Goal: Find contact information: Find contact information

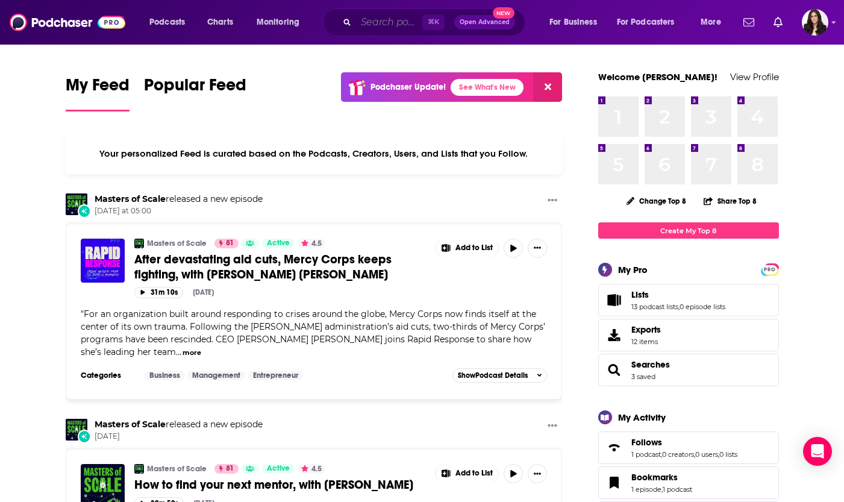
click at [386, 22] on input "Search podcasts, credits, & more..." at bounding box center [389, 22] width 66 height 19
paste input "You Are Not So Smart"
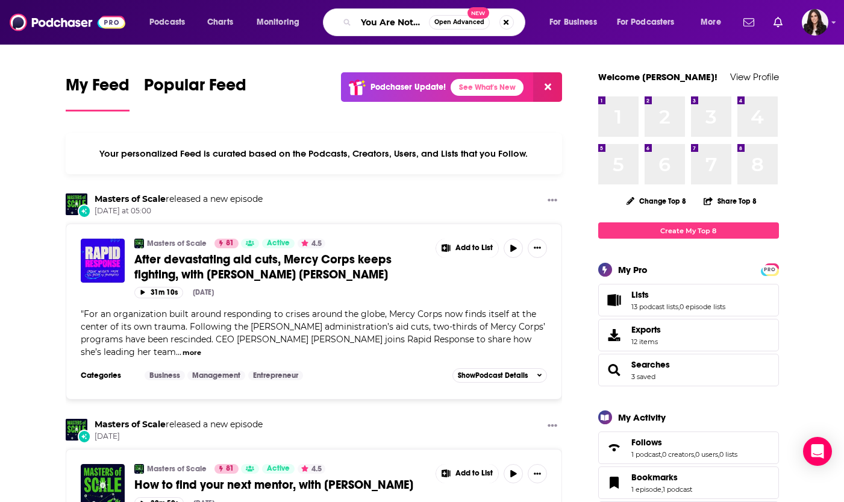
type input "You Are Not So Smart"
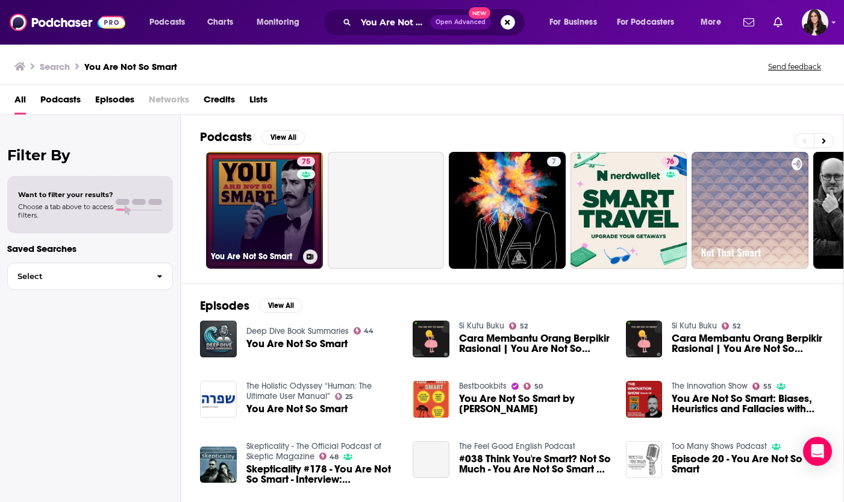
click at [258, 209] on link "75 You Are Not So Smart" at bounding box center [264, 210] width 117 height 117
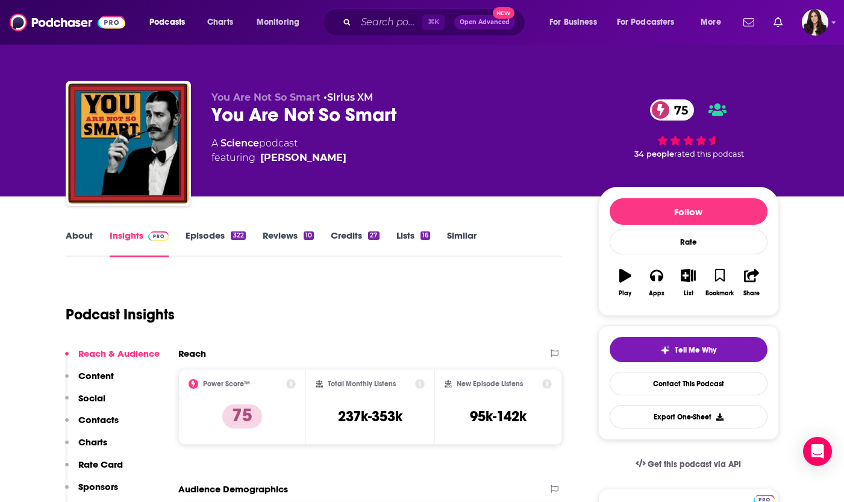
click at [89, 240] on link "About" at bounding box center [79, 244] width 27 height 28
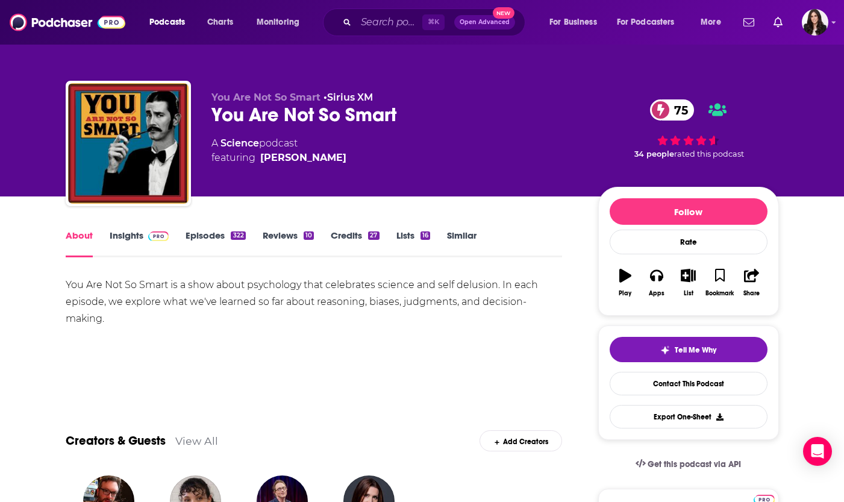
click at [125, 242] on link "Insights" at bounding box center [140, 244] width 60 height 28
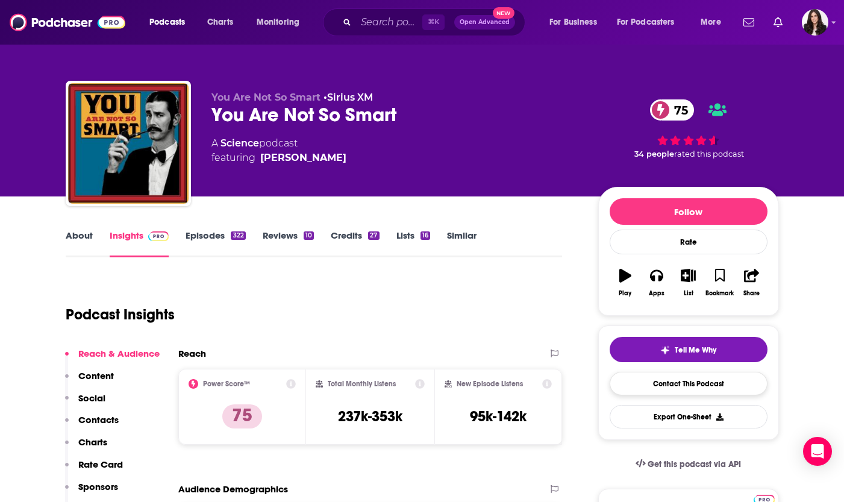
click at [713, 388] on link "Contact This Podcast" at bounding box center [689, 383] width 158 height 23
click at [362, 25] on input "Search podcasts, credits, & more..." at bounding box center [389, 22] width 66 height 19
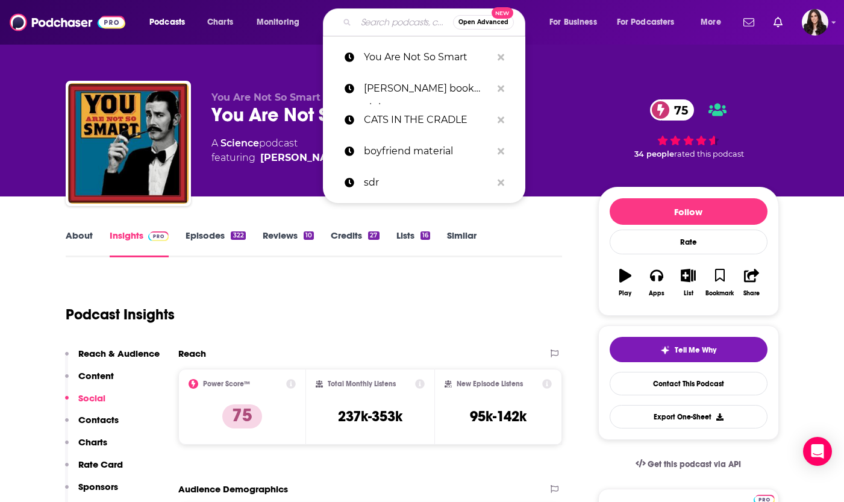
paste input "Huberman Lab"
type input "Huberman Lab"
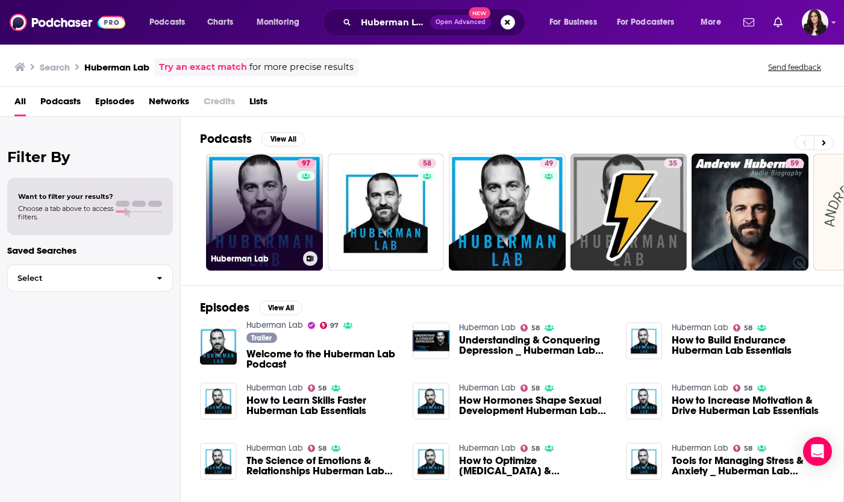
click at [246, 186] on link "97 Huberman Lab" at bounding box center [264, 212] width 117 height 117
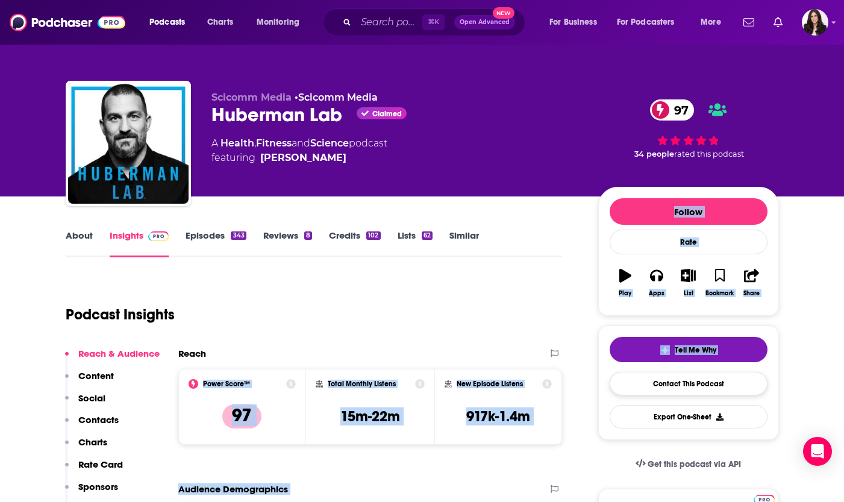
drag, startPoint x: 526, startPoint y: 361, endPoint x: 646, endPoint y: 387, distance: 122.7
click at [646, 387] on link "Contact This Podcast" at bounding box center [689, 383] width 158 height 23
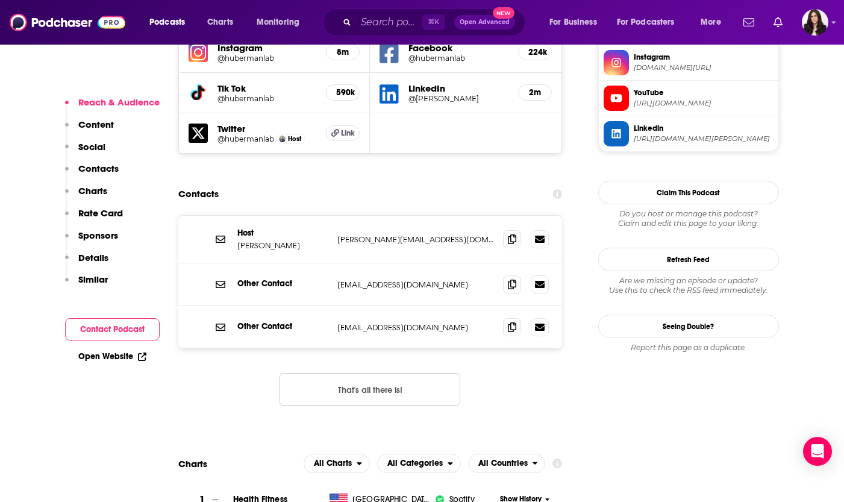
scroll to position [1136, 0]
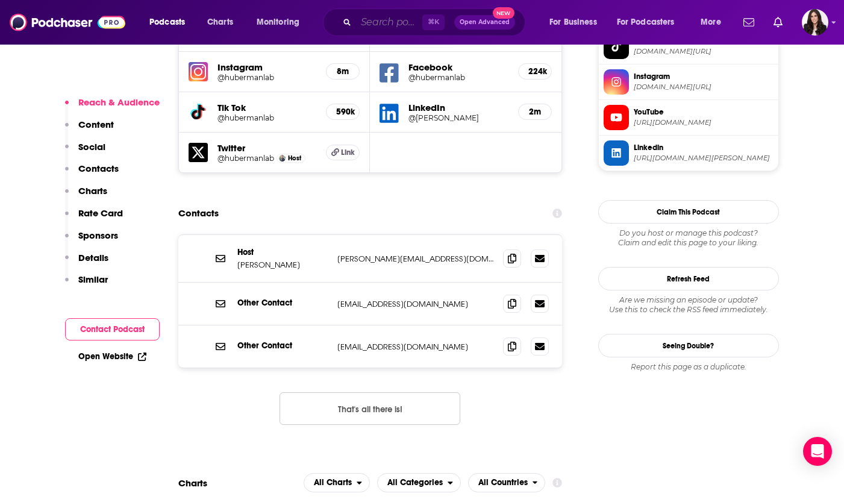
click at [399, 19] on input "Search podcasts, credits, & more..." at bounding box center [389, 22] width 66 height 19
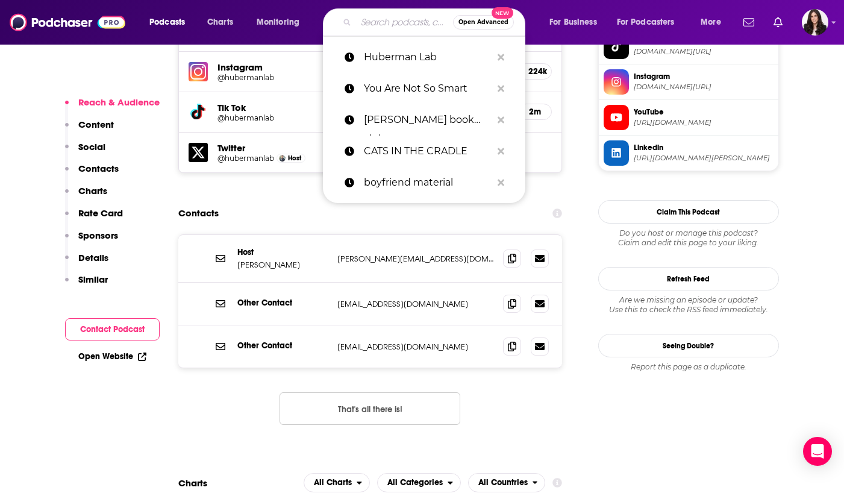
paste input "No Stupid Questions"
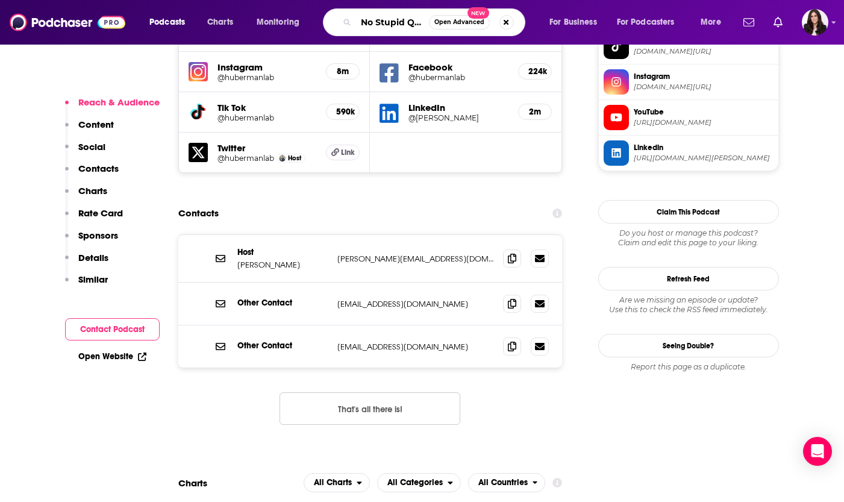
type input "No Stupid Questions"
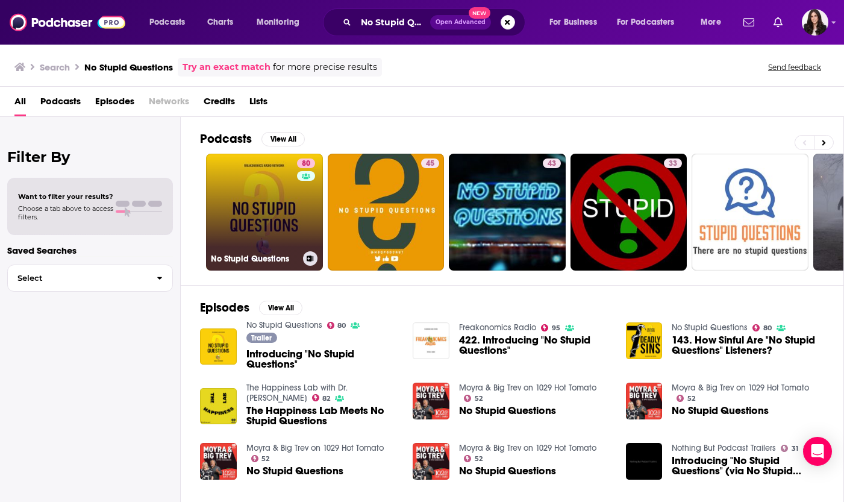
click at [268, 224] on link "80 No Stupid Questions" at bounding box center [264, 212] width 117 height 117
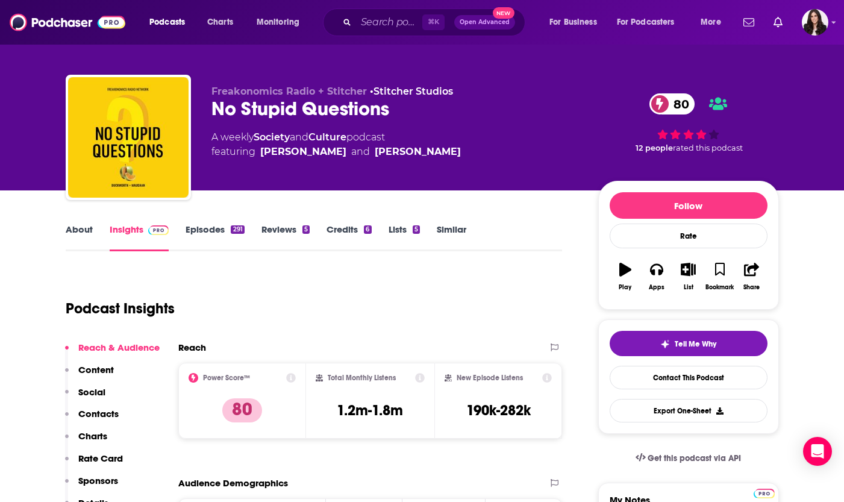
scroll to position [5, 0]
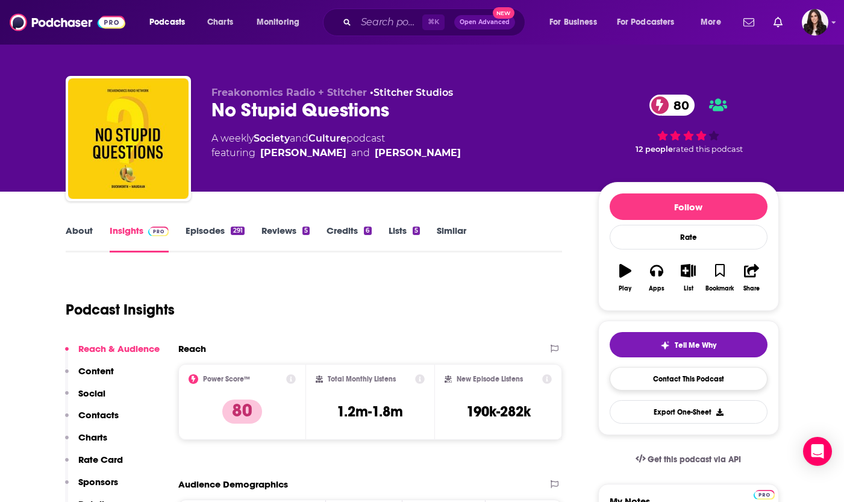
click at [635, 373] on link "Contact This Podcast" at bounding box center [689, 378] width 158 height 23
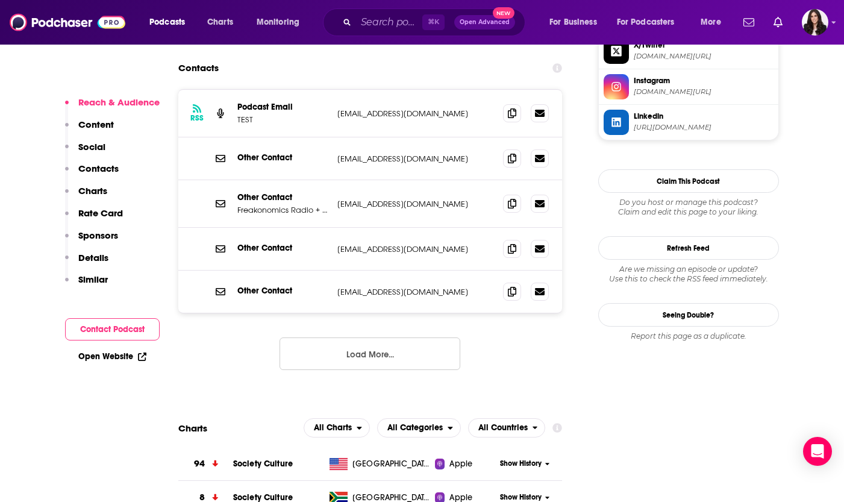
scroll to position [1063, 0]
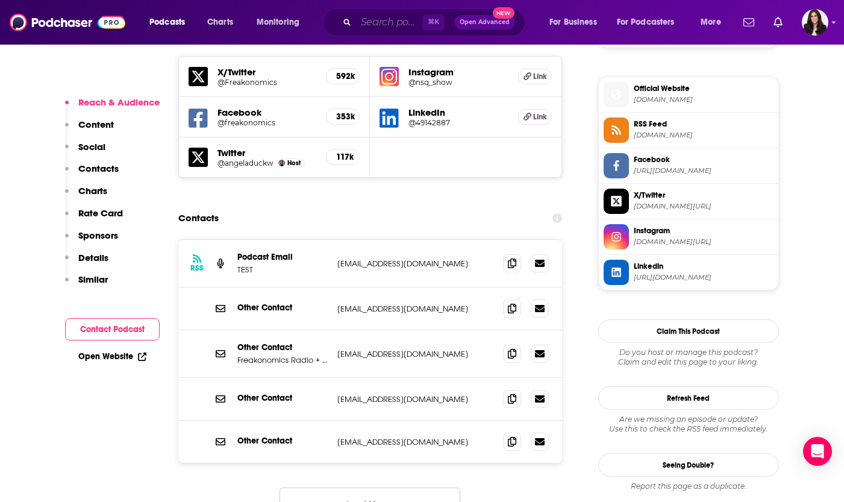
click at [362, 27] on input "Search podcasts, credits, & more..." at bounding box center [389, 22] width 66 height 19
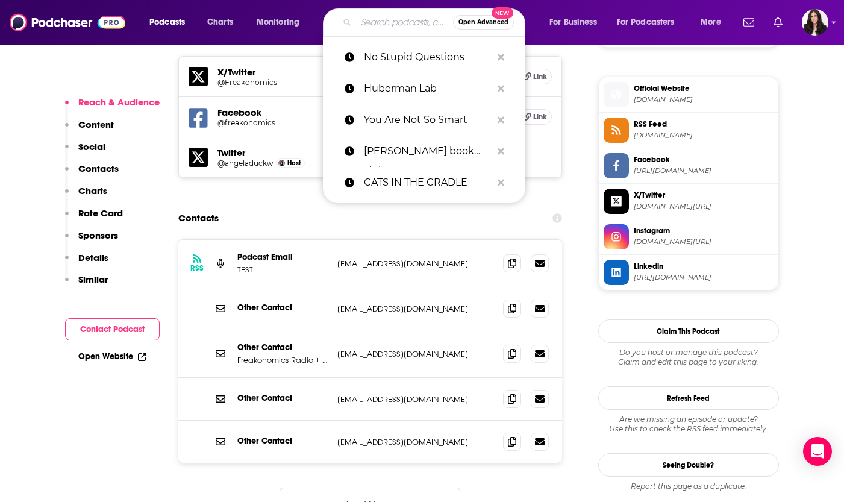
paste input "Work Life with [PERSON_NAME]"
type input "Work Life with [PERSON_NAME]"
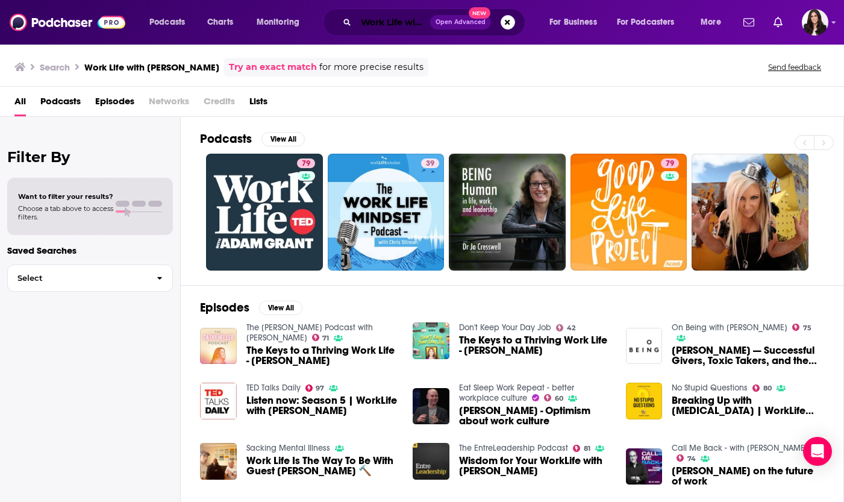
click at [395, 21] on input "Work Life with [PERSON_NAME]" at bounding box center [393, 22] width 74 height 19
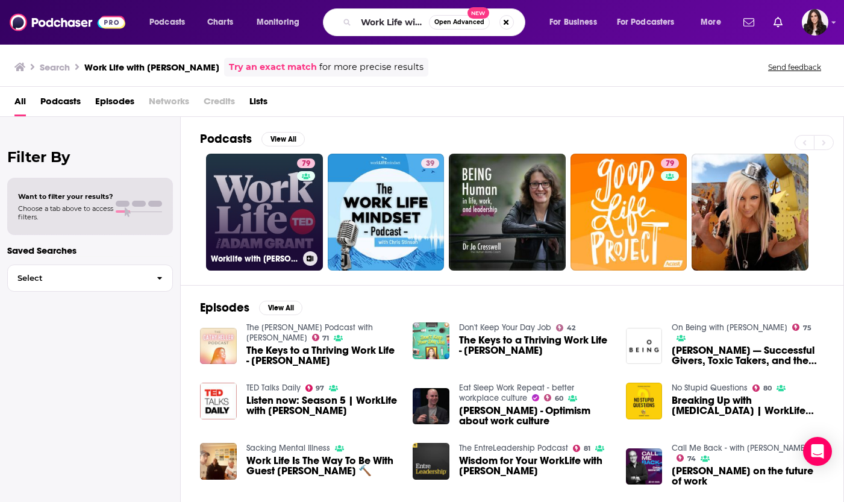
click at [241, 196] on link "79 Worklife with [PERSON_NAME]" at bounding box center [264, 212] width 117 height 117
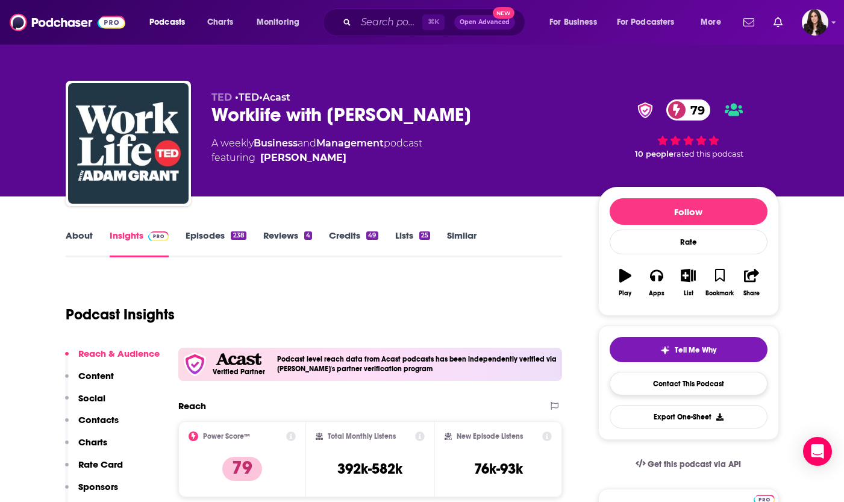
click at [654, 393] on link "Contact This Podcast" at bounding box center [689, 383] width 158 height 23
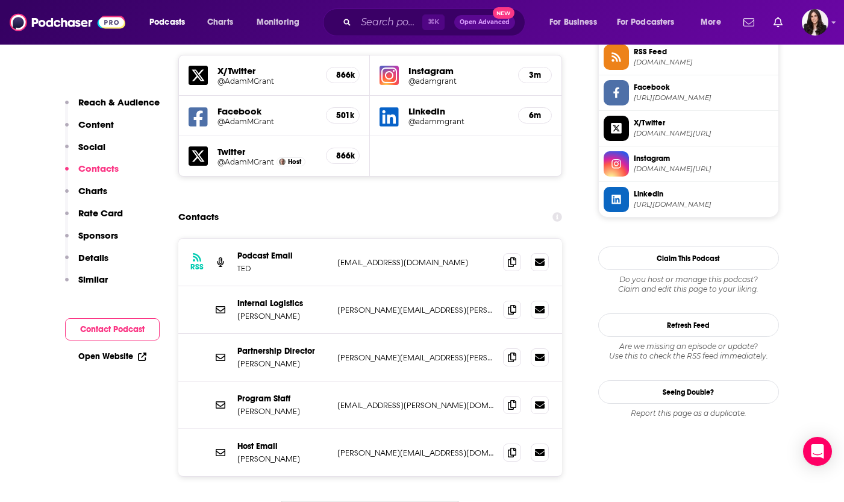
scroll to position [1156, 0]
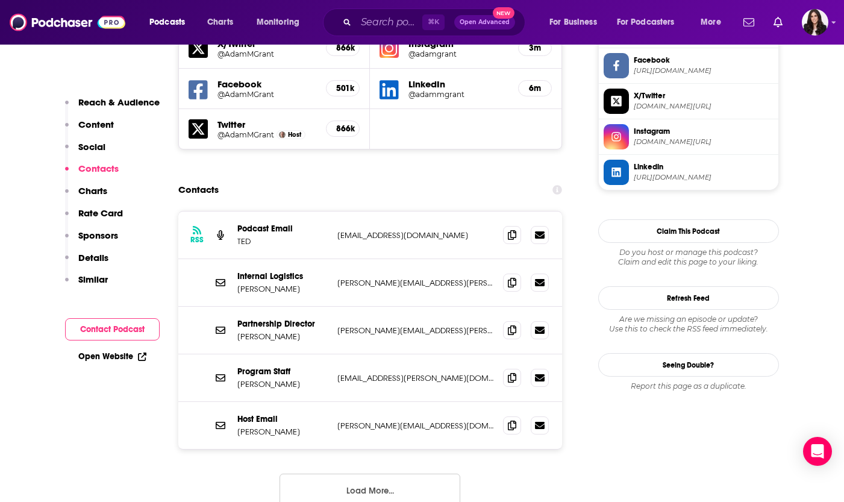
click at [395, 474] on button "Load More..." at bounding box center [370, 490] width 181 height 33
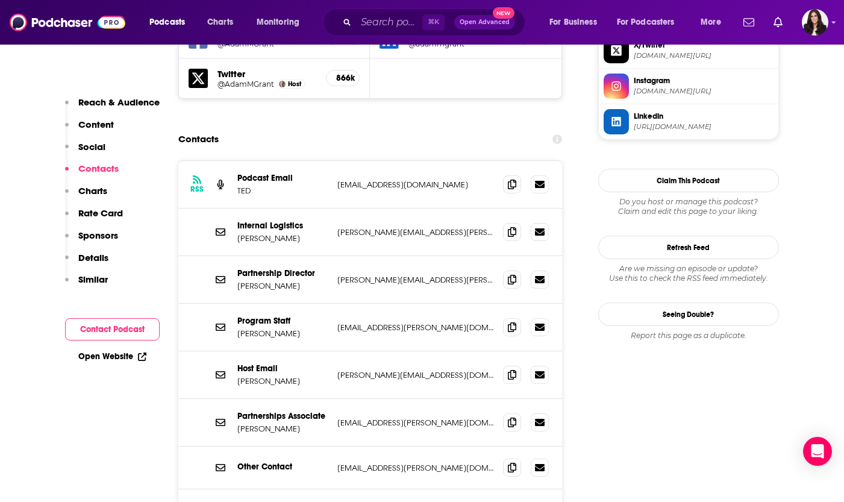
scroll to position [1206, 0]
click at [514, 227] on icon at bounding box center [512, 232] width 8 height 10
click at [510, 270] on span at bounding box center [512, 279] width 18 height 18
click at [385, 24] on input "Search podcasts, credits, & more..." at bounding box center [389, 22] width 66 height 19
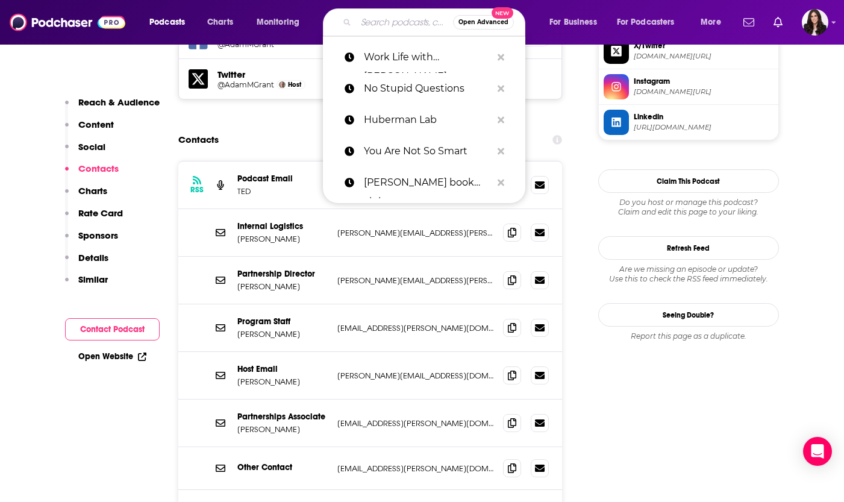
paste input "No Small Endeavor"
type input "No Small Endeavor"
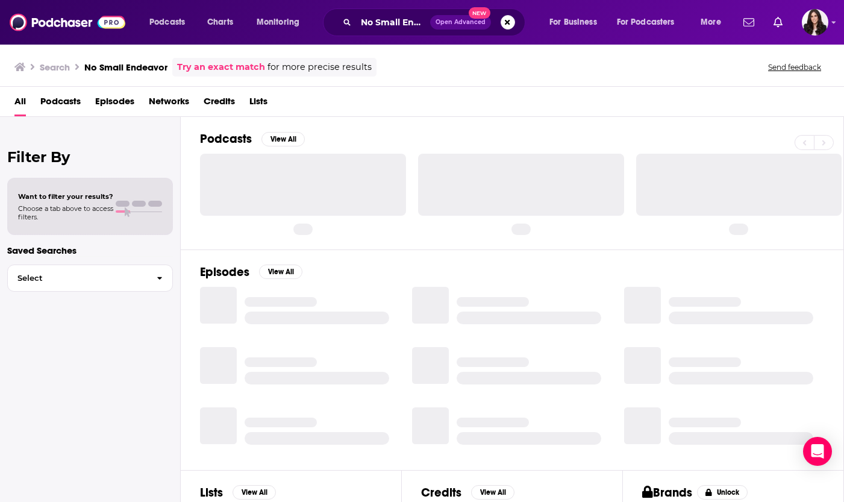
click at [696, 4] on div "Podcasts Charts Monitoring No Small Endeavor Open Advanced New For Business For…" at bounding box center [422, 22] width 844 height 45
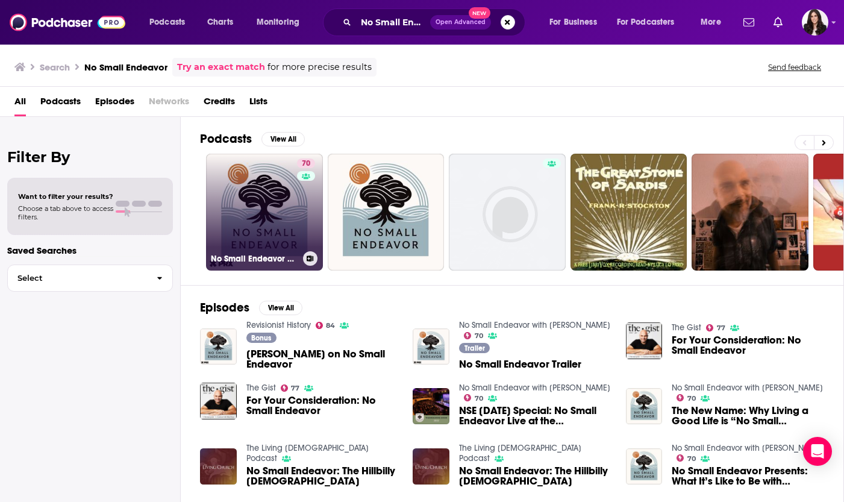
click at [256, 217] on link "70 No Small Endeavor with [PERSON_NAME]" at bounding box center [264, 212] width 117 height 117
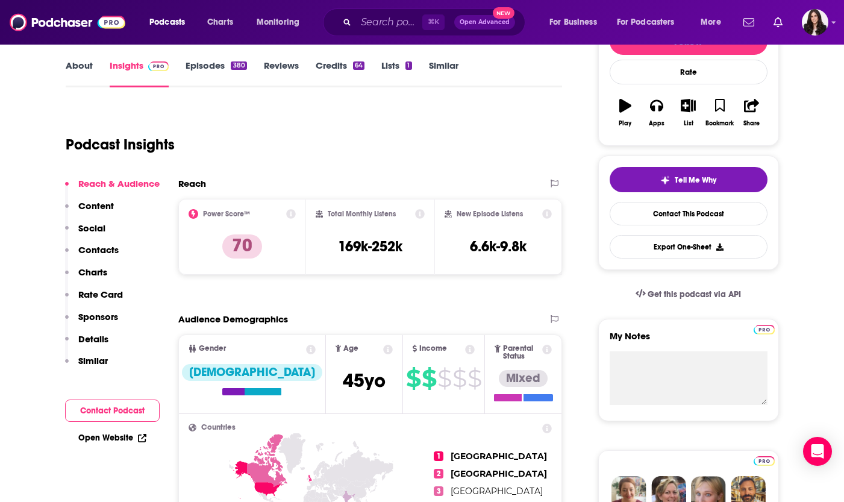
scroll to position [293, 0]
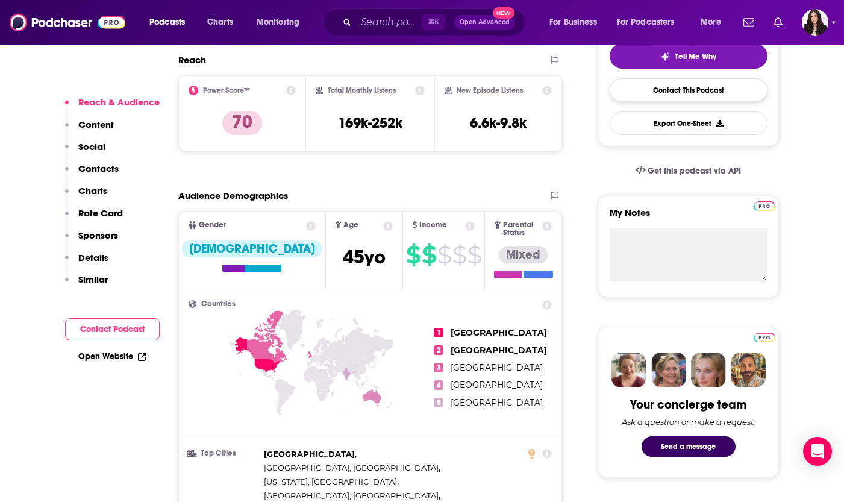
click at [679, 86] on link "Contact This Podcast" at bounding box center [689, 89] width 158 height 23
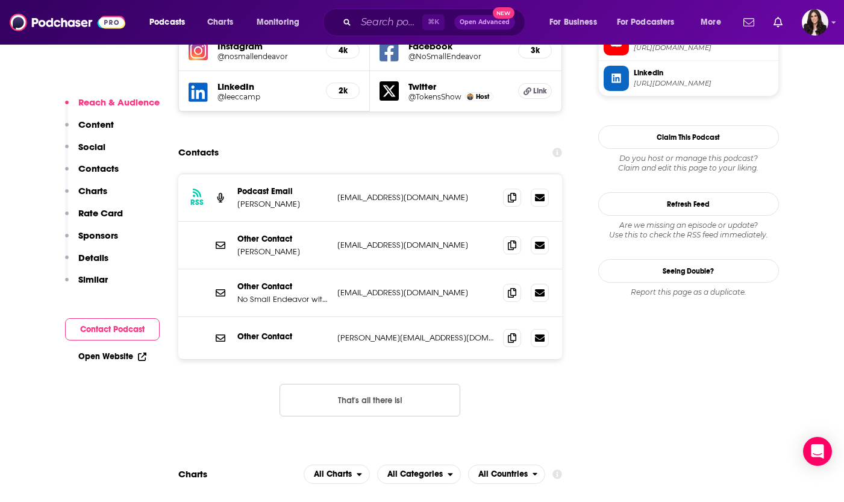
scroll to position [1158, 0]
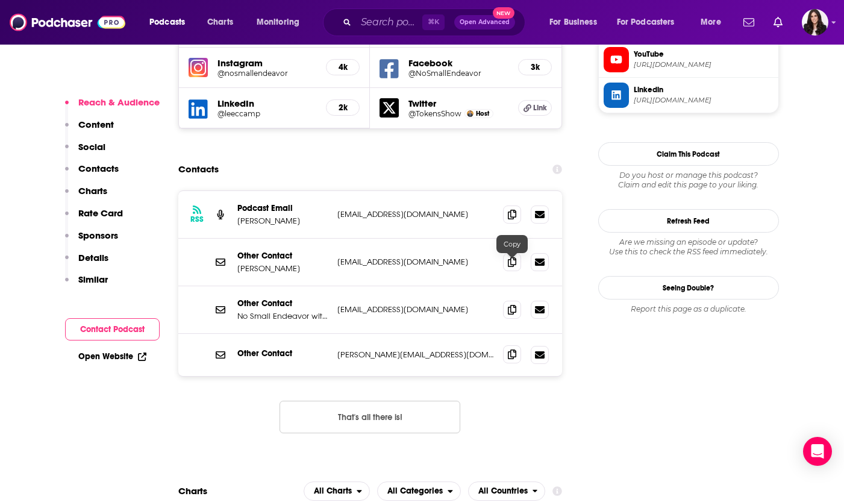
click at [505, 345] on span at bounding box center [512, 354] width 18 height 18
click at [507, 300] on span at bounding box center [512, 309] width 18 height 18
